Goal: Use online tool/utility: Utilize a website feature to perform a specific function

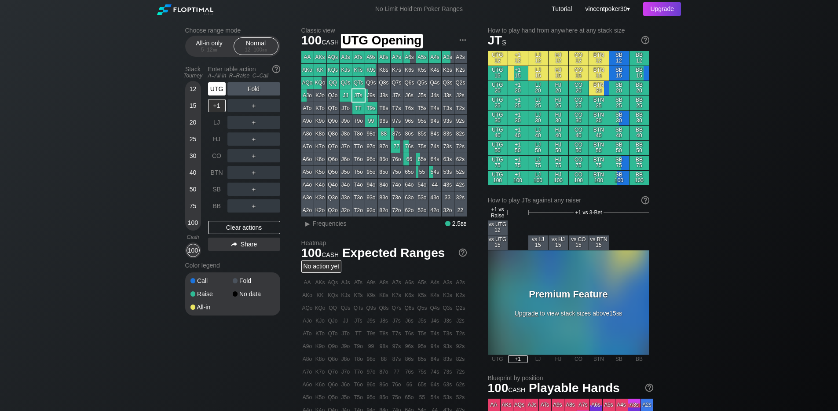
click at [213, 88] on div "UTG" at bounding box center [217, 88] width 18 height 13
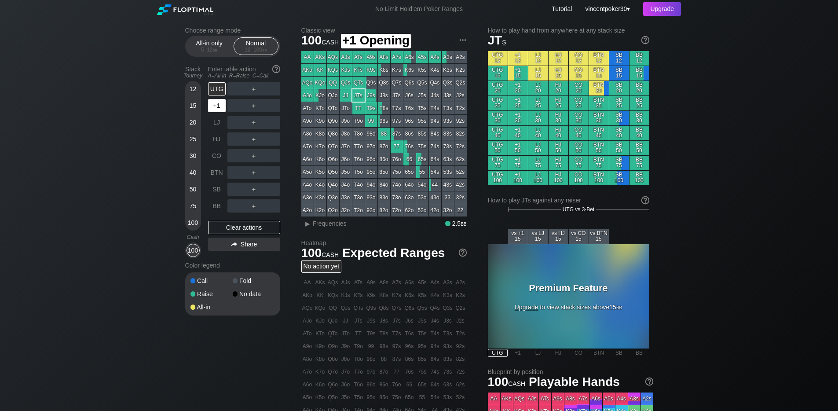
click at [211, 103] on div "+1" at bounding box center [217, 105] width 18 height 13
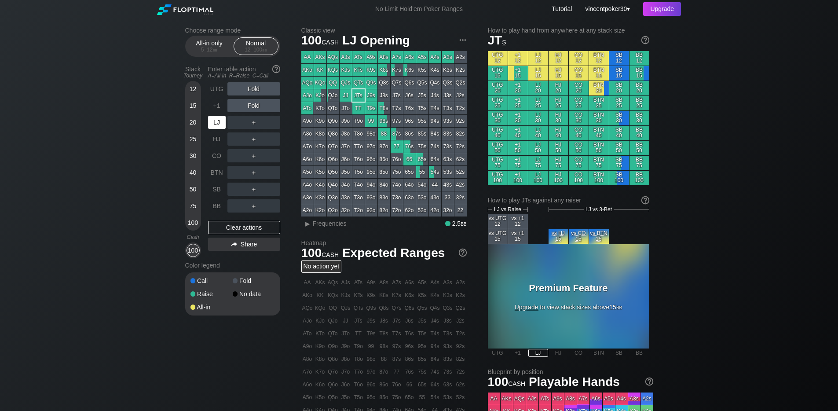
click at [213, 119] on div "LJ" at bounding box center [217, 122] width 18 height 13
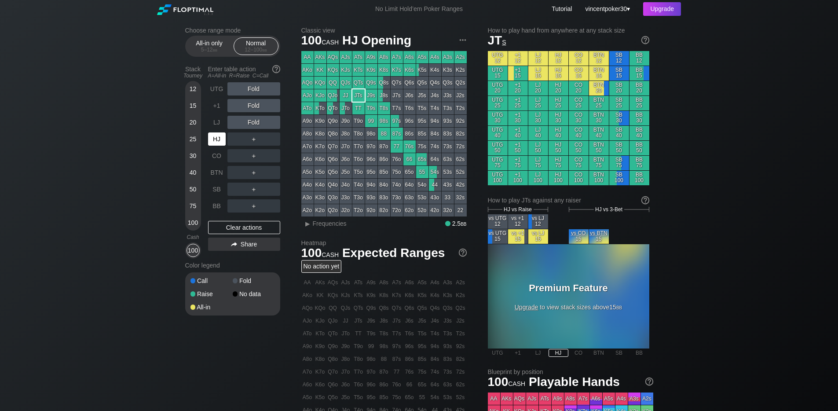
click at [214, 138] on div "HJ" at bounding box center [217, 138] width 18 height 13
click at [218, 81] on div "Enter table action A=All-in R=Raise C=Call" at bounding box center [244, 72] width 72 height 20
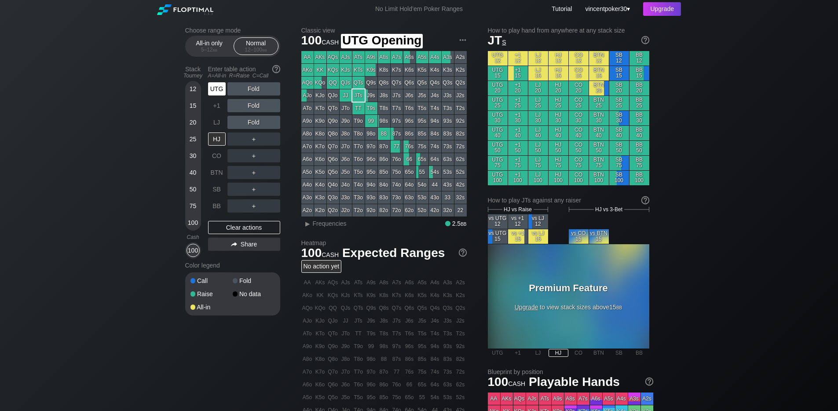
click at [216, 92] on div "UTG" at bounding box center [217, 88] width 18 height 13
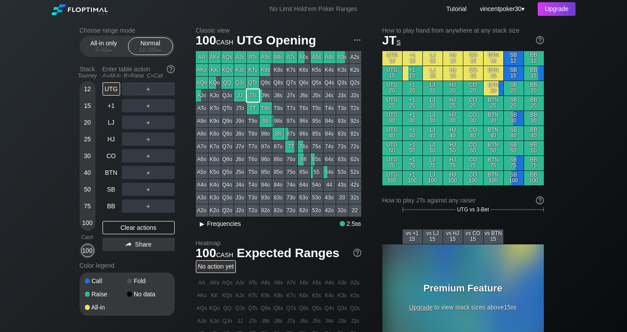
click at [233, 223] on span "Frequencies" at bounding box center [224, 223] width 34 height 7
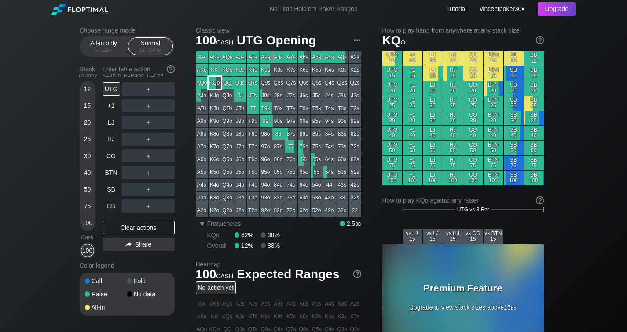
click at [211, 81] on div "KQo" at bounding box center [215, 83] width 12 height 12
click at [237, 247] on span at bounding box center [237, 245] width 5 height 5
drag, startPoint x: 440, startPoint y: 31, endPoint x: 456, endPoint y: 33, distance: 15.5
click at [455, 33] on header "How to play hand from anywhere at any stack size KQ o" at bounding box center [462, 37] width 161 height 21
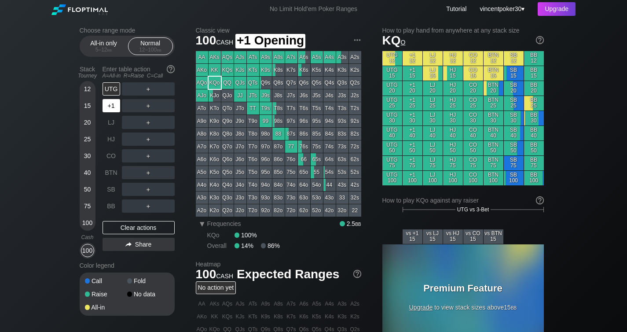
click at [110, 107] on div "+1" at bounding box center [112, 105] width 18 height 13
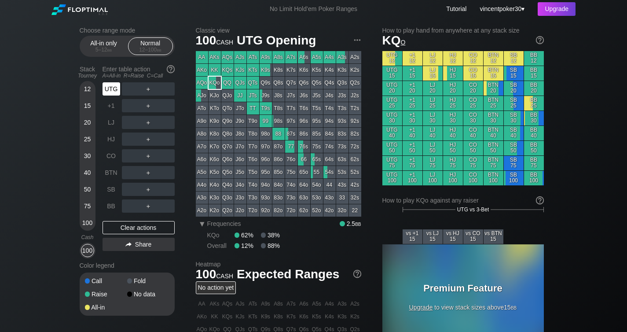
click at [112, 93] on div "UTG" at bounding box center [112, 88] width 18 height 13
